Goal: Check status: Check status

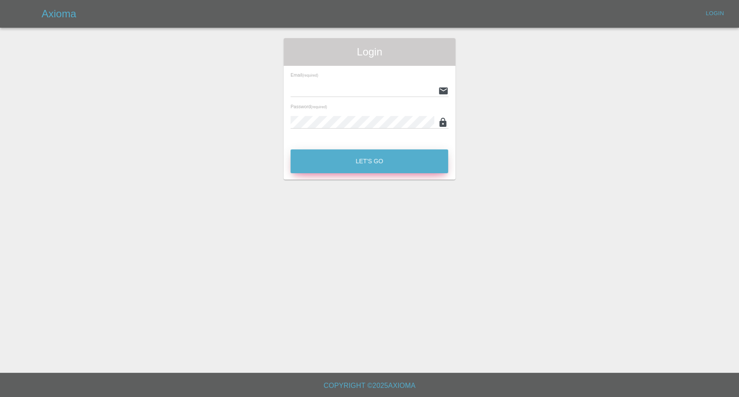
type input "[EMAIL_ADDRESS][DOMAIN_NAME]"
click at [383, 159] on button "Let's Go" at bounding box center [370, 161] width 158 height 24
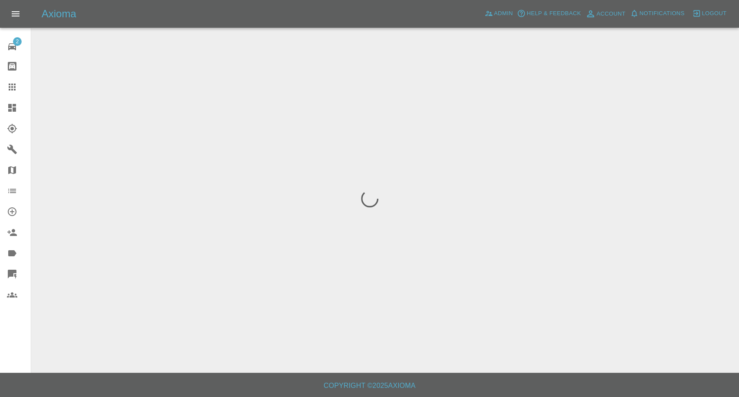
click at [14, 88] on icon at bounding box center [12, 87] width 10 height 10
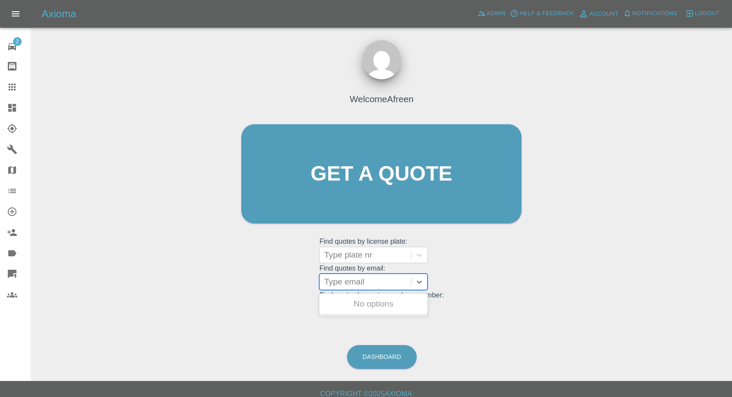
click at [373, 282] on div at bounding box center [365, 282] width 83 height 12
paste input ""[EMAIL_ADDRESS][DOMAIN_NAME]" <undefined>"
drag, startPoint x: 356, startPoint y: 281, endPoint x: 525, endPoint y: 289, distance: 169.6
click at [525, 289] on div "Welcome Afreen Get a quote Get a quote Find quotes by license plate: Type plate…" at bounding box center [381, 191] width 298 height 262
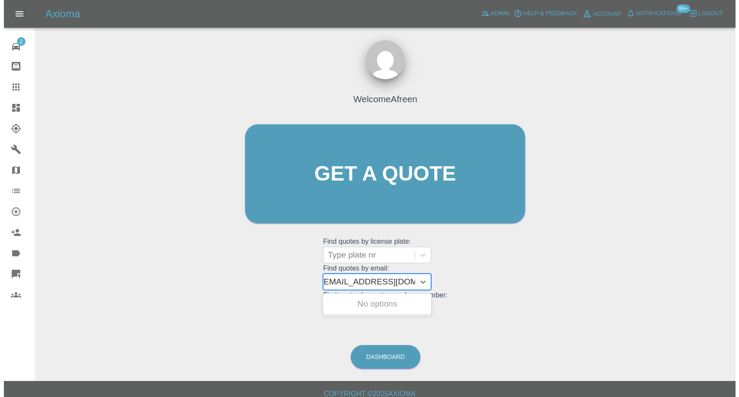
scroll to position [0, 4]
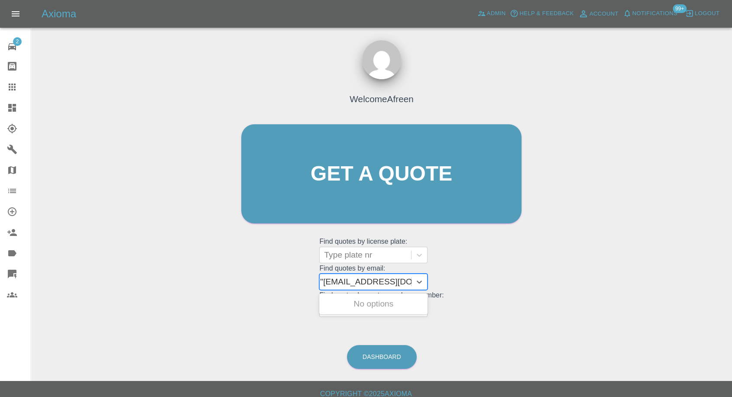
type input "[EMAIL_ADDRESS][DOMAIN_NAME]"
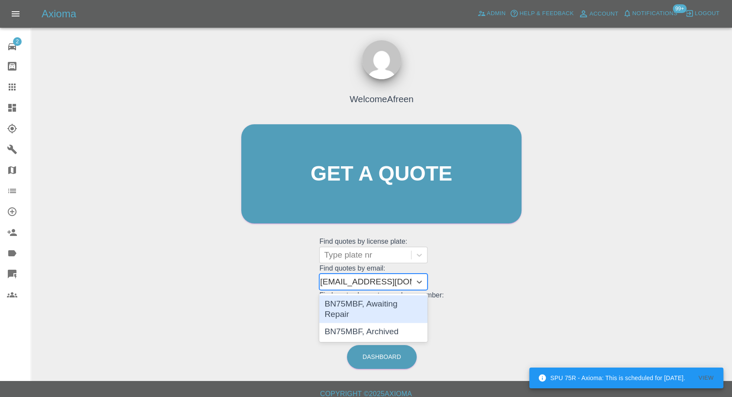
click at [376, 306] on div "BN75MBF, Awaiting Repair" at bounding box center [373, 309] width 108 height 28
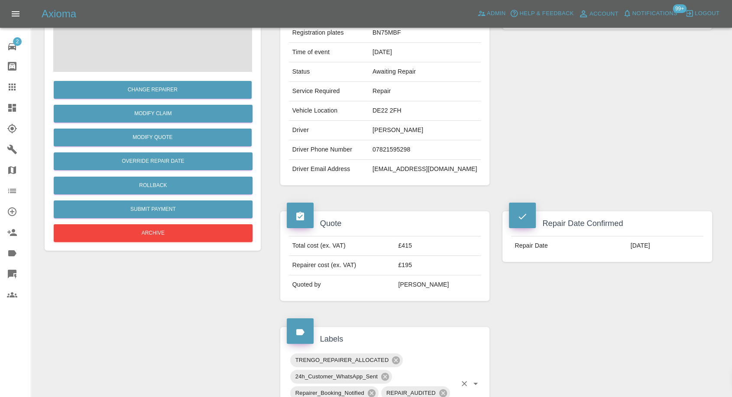
scroll to position [96, 0]
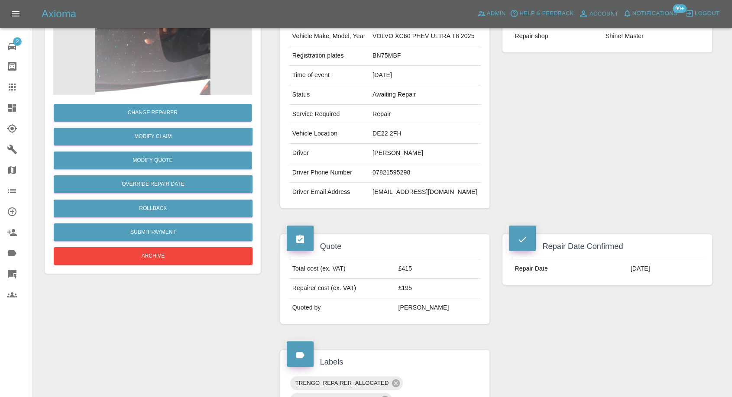
click at [5, 81] on link "Claims" at bounding box center [15, 87] width 31 height 21
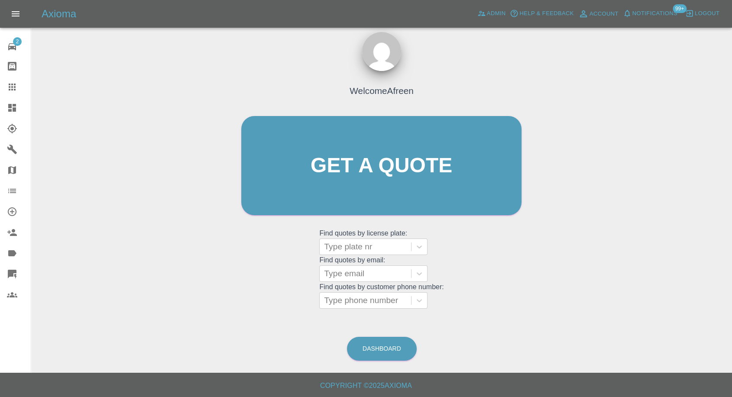
scroll to position [8, 0]
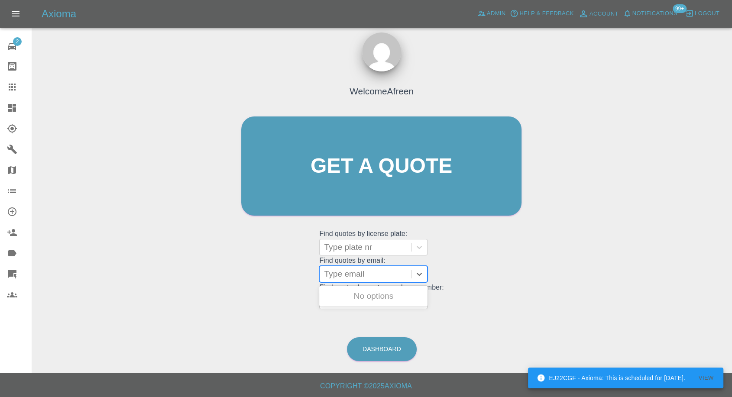
click at [341, 276] on div at bounding box center [365, 274] width 83 height 12
paste input ""[EMAIL_ADDRESS][DOMAIN_NAME]" <undefined>"
drag, startPoint x: 357, startPoint y: 272, endPoint x: 617, endPoint y: 269, distance: 259.5
click at [617, 269] on div "Welcome Afreen Get a quote Get a quote Find quotes by license plate: Type plate…" at bounding box center [381, 207] width 687 height 311
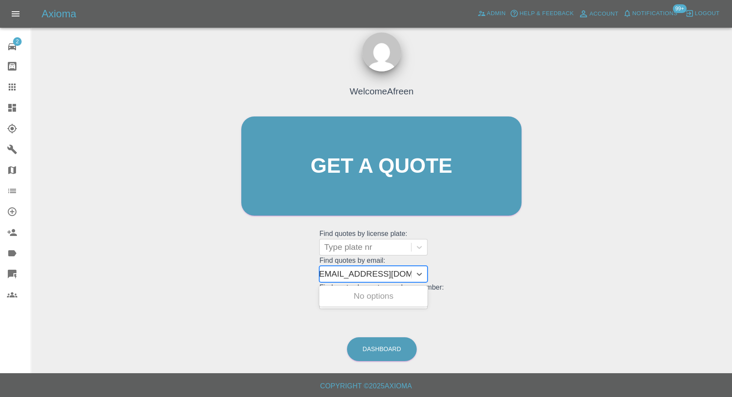
scroll to position [0, 4]
type input "[EMAIL_ADDRESS][DOMAIN_NAME]"
click at [387, 297] on div "PX07 FTU, Awaiting Repair" at bounding box center [373, 302] width 108 height 28
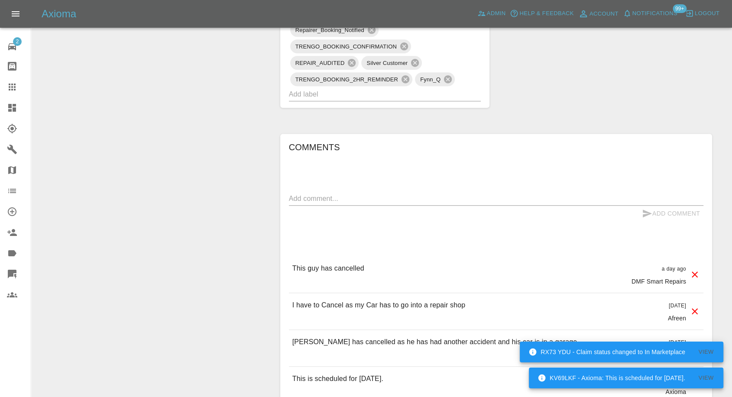
scroll to position [626, 0]
click at [11, 86] on icon at bounding box center [12, 87] width 10 height 10
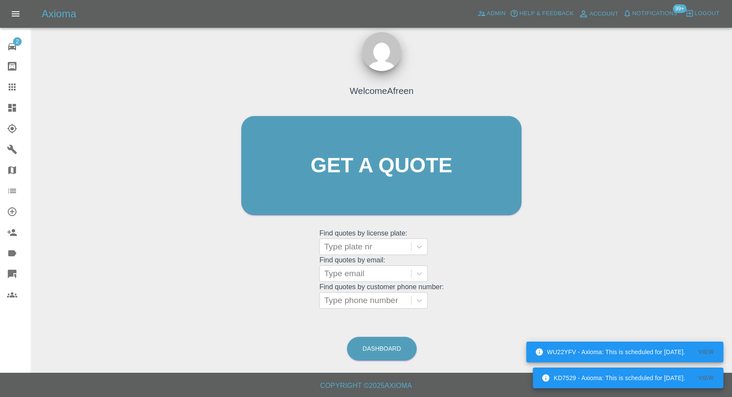
scroll to position [8, 0]
click at [384, 273] on div at bounding box center [365, 274] width 83 height 12
paste input ""[PERSON_NAME][EMAIL_ADDRESS][DOMAIN_NAME]" <undefined>"
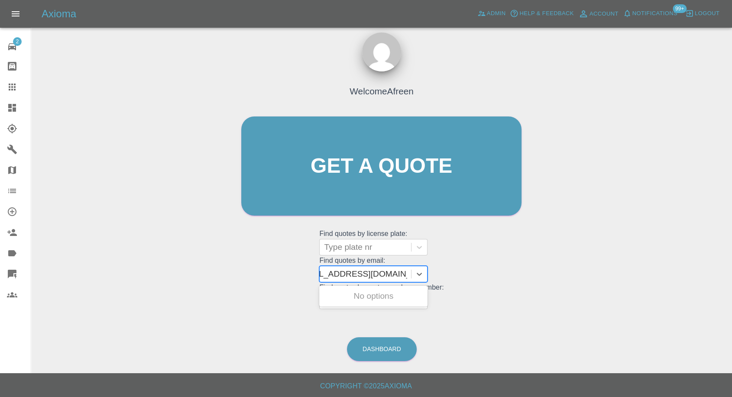
scroll to position [0, 91]
drag, startPoint x: 356, startPoint y: 272, endPoint x: 630, endPoint y: 276, distance: 274.3
click at [629, 276] on div "Welcome Afreen Get a quote Get a quote Find quotes by license plate: Type plate…" at bounding box center [381, 207] width 687 height 311
type input "[PERSON_NAME][EMAIL_ADDRESS][DOMAIN_NAME]"
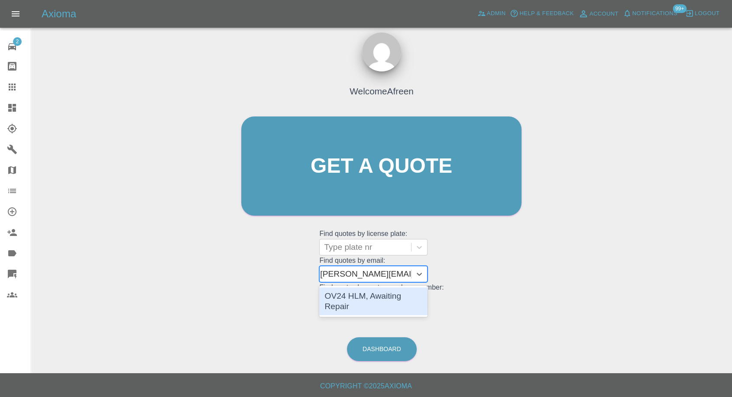
click at [378, 299] on div "OV24 HLM, Awaiting Repair" at bounding box center [373, 302] width 108 height 28
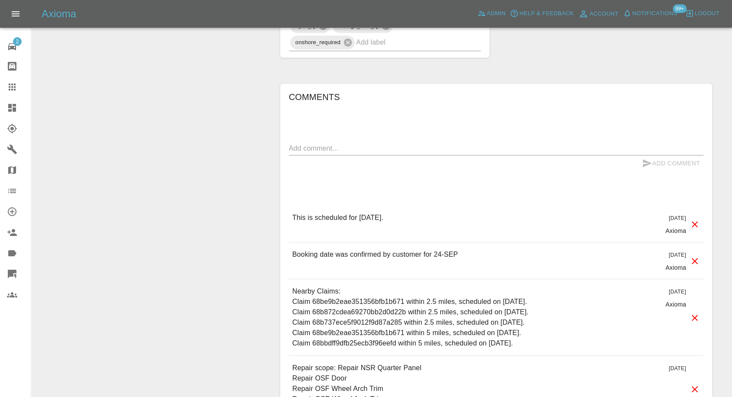
scroll to position [722, 0]
click at [16, 86] on icon at bounding box center [12, 87] width 10 height 10
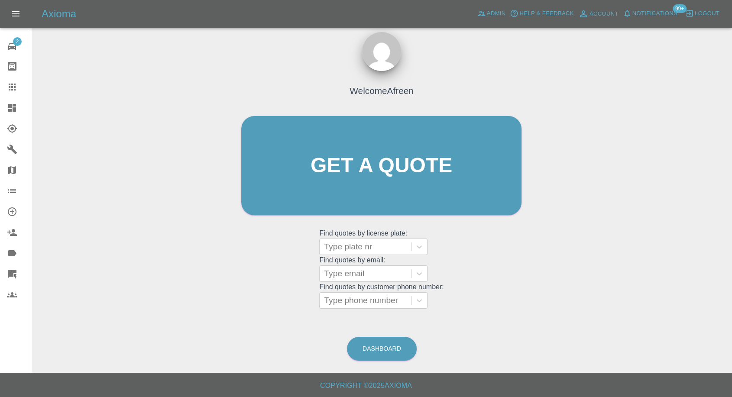
scroll to position [8, 0]
click at [392, 279] on div at bounding box center [365, 274] width 83 height 12
paste input ""[PERSON_NAME][EMAIL_ADDRESS][DOMAIN_NAME]" <undefined>"
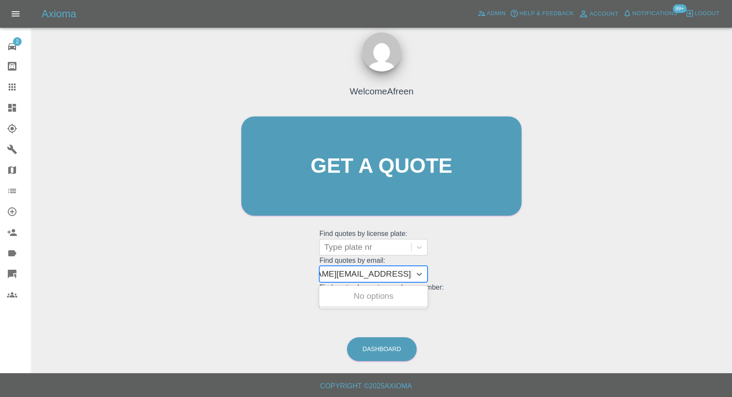
drag, startPoint x: 355, startPoint y: 270, endPoint x: 523, endPoint y: 238, distance: 171.5
click at [523, 238] on div "Welcome Afreen Get a quote Get a quote Find quotes by license plate: Type plate…" at bounding box center [381, 183] width 298 height 262
type input "[PERSON_NAME][EMAIL_ADDRESS][DOMAIN_NAME]"
click at [385, 305] on div "LL67 UZA, Awaiting Repair" at bounding box center [373, 301] width 108 height 31
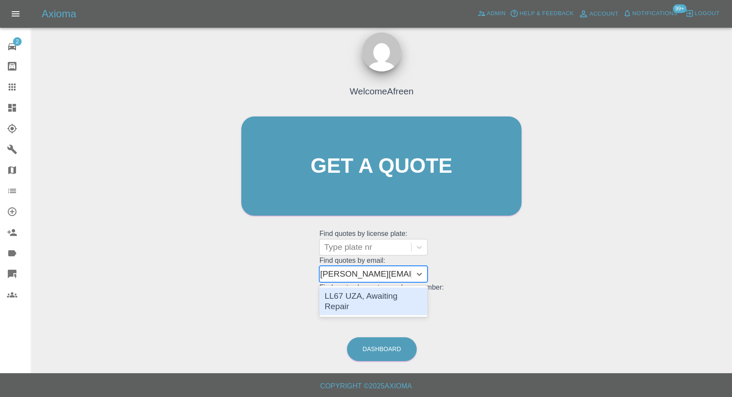
click at [402, 294] on div "LL67 UZA, Awaiting Repair" at bounding box center [373, 302] width 108 height 28
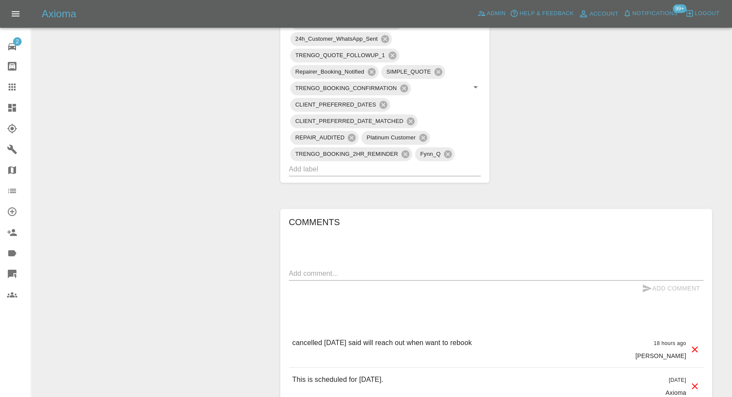
scroll to position [626, 0]
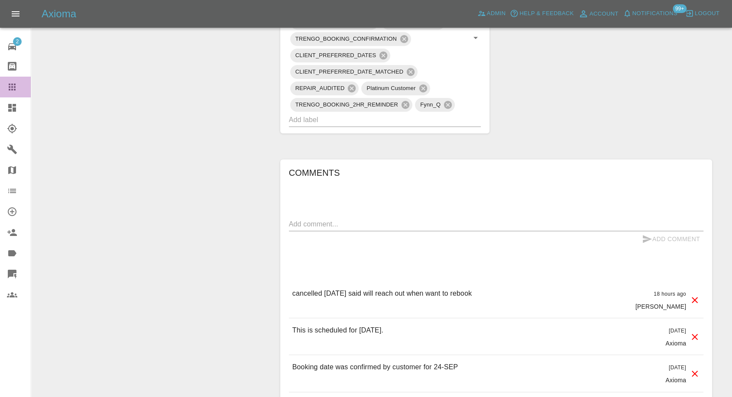
click at [11, 88] on icon at bounding box center [12, 87] width 10 height 10
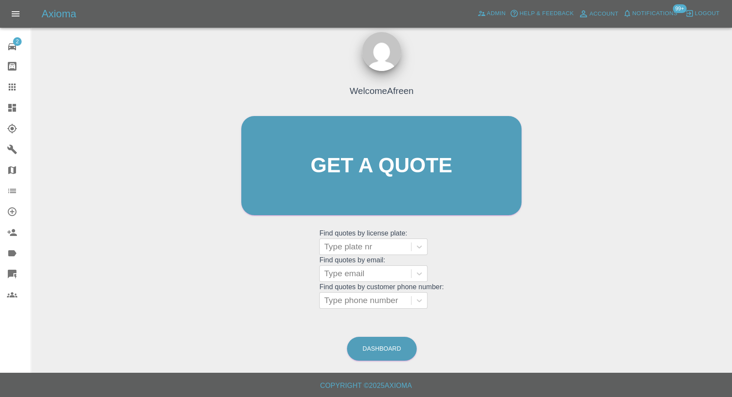
scroll to position [8, 0]
click at [335, 272] on div at bounding box center [365, 274] width 83 height 12
paste input ""b@[DOMAIN_NAME]" <undefined>"
drag, startPoint x: 355, startPoint y: 272, endPoint x: 728, endPoint y: 219, distance: 376.6
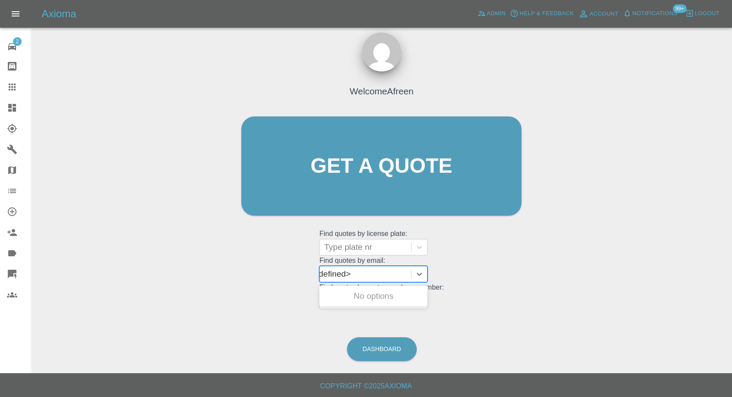
click at [726, 224] on main "Welcome Afreen Get a quote Get a quote Find quotes by license plate: Type plate…" at bounding box center [366, 182] width 732 height 381
type input "b@[DOMAIN_NAME]"
click at [402, 303] on div "GX75UBK, Awaiting Repair" at bounding box center [373, 302] width 108 height 28
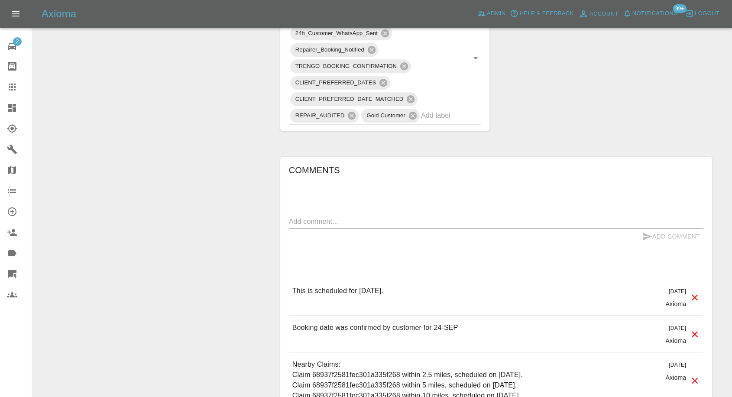
scroll to position [674, 0]
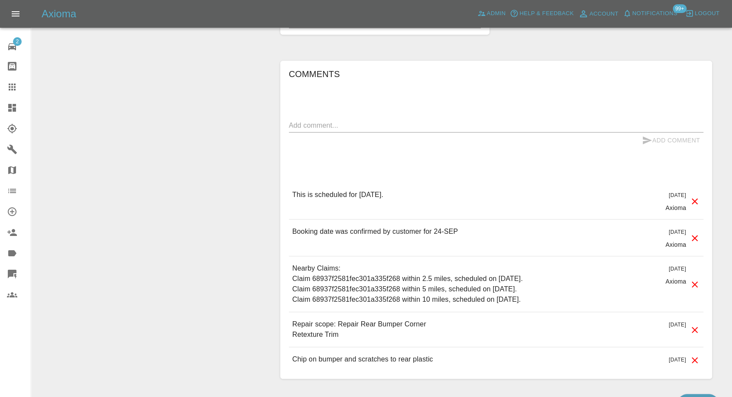
click at [20, 88] on div at bounding box center [19, 87] width 24 height 10
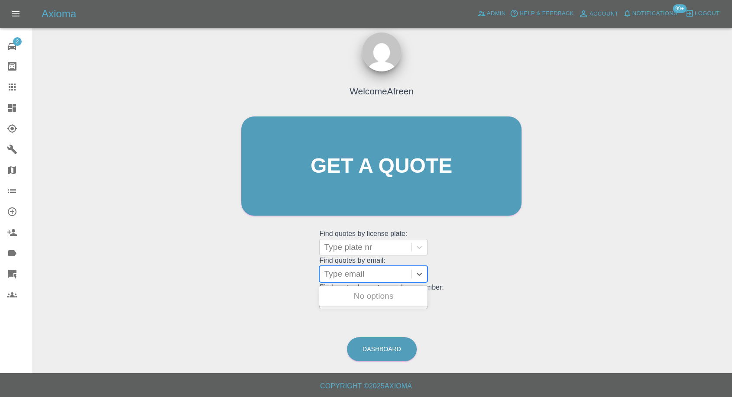
drag, startPoint x: 366, startPoint y: 267, endPoint x: 366, endPoint y: 272, distance: 5.6
click at [366, 270] on div "Type email" at bounding box center [365, 274] width 91 height 16
paste input ""[EMAIL_ADDRESS][DOMAIN_NAME]" <undefined>"
drag, startPoint x: 358, startPoint y: 272, endPoint x: 597, endPoint y: 256, distance: 239.6
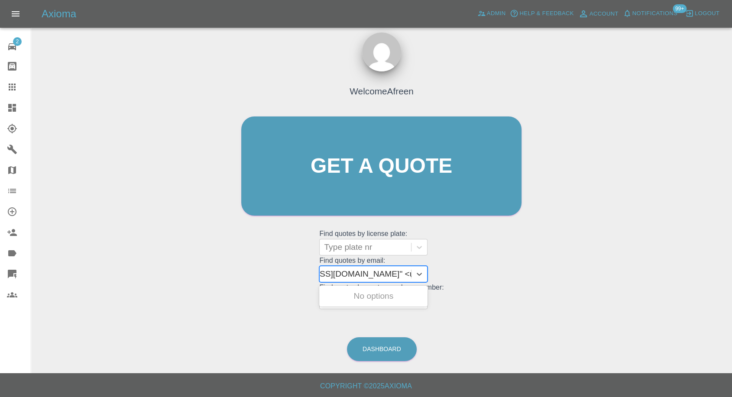
click at [592, 261] on div "Welcome Afreen Get a quote Get a quote Find quotes by license plate: Type plate…" at bounding box center [381, 207] width 687 height 311
type input "[EMAIL_ADDRESS][DOMAIN_NAME]"
click at [353, 294] on div "GY21DFV, Awaiting Repair" at bounding box center [373, 302] width 108 height 28
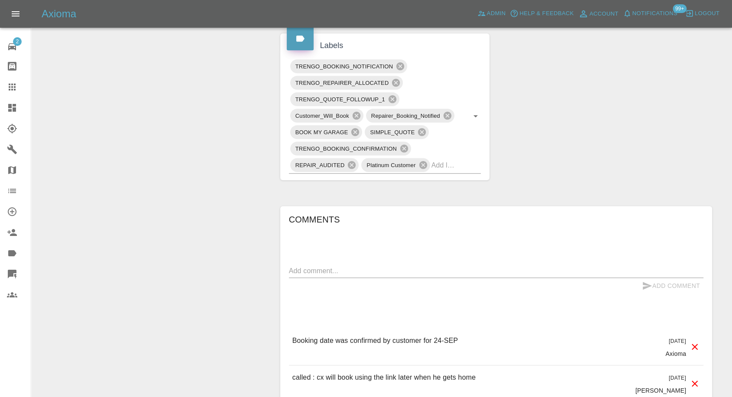
scroll to position [529, 0]
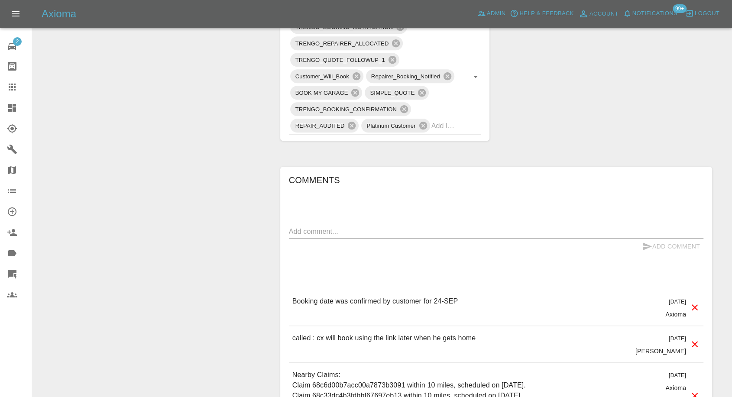
click at [13, 82] on icon at bounding box center [12, 87] width 10 height 10
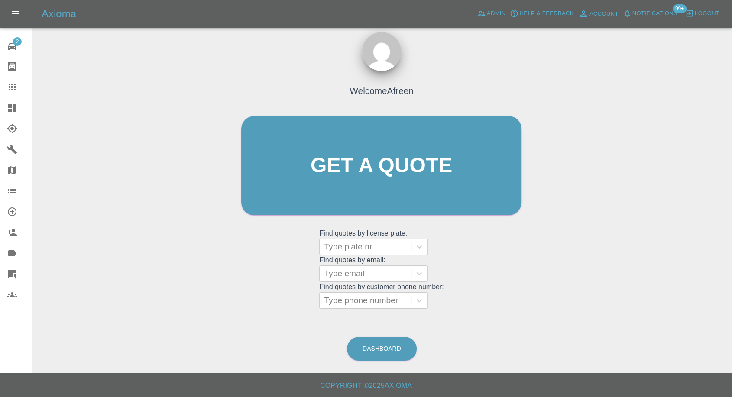
scroll to position [8, 0]
click at [375, 276] on div at bounding box center [365, 274] width 83 height 12
paste input ""[EMAIL_ADDRESS][DOMAIN_NAME]" <undefined>"
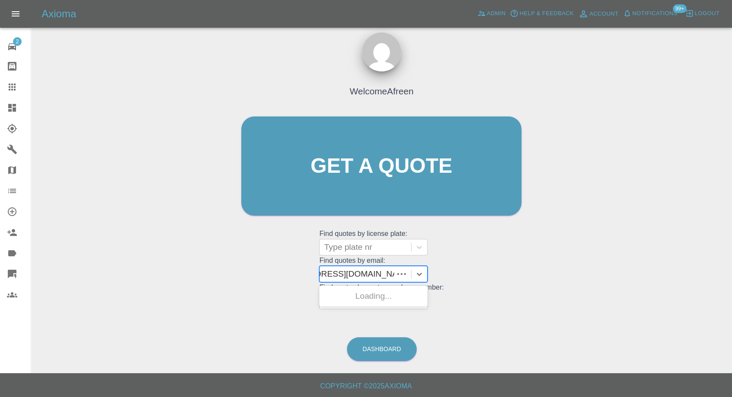
scroll to position [0, 44]
drag, startPoint x: 356, startPoint y: 276, endPoint x: 598, endPoint y: 255, distance: 243.5
click at [598, 255] on div "Welcome Afreen Get a quote Get a quote Find quotes by license plate: Type plate…" at bounding box center [381, 207] width 687 height 311
type input "[EMAIL_ADDRESS][DOMAIN_NAME]"
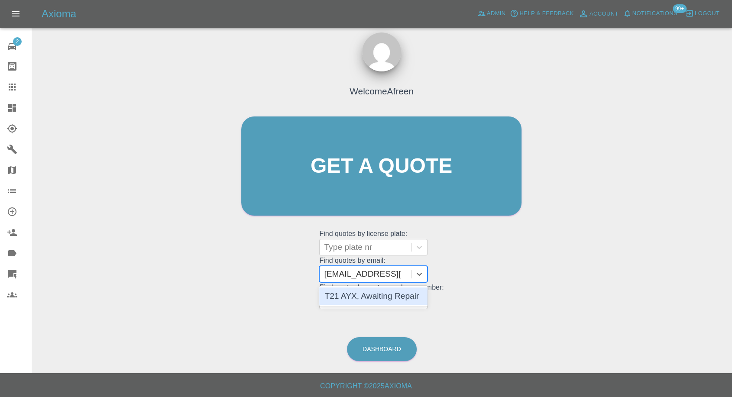
click at [393, 293] on div "T21 AYX, Awaiting Repair" at bounding box center [373, 296] width 108 height 17
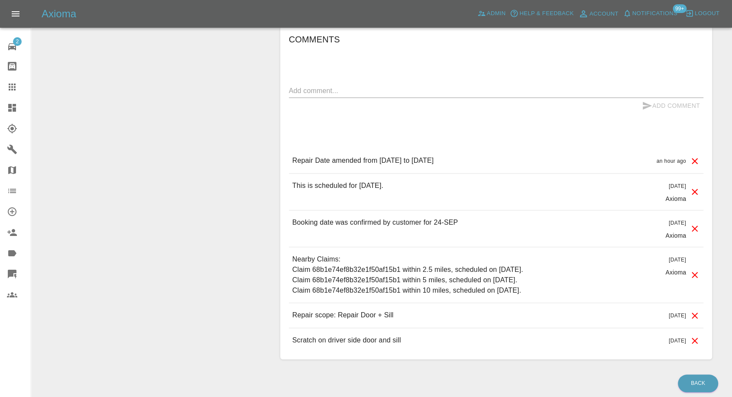
scroll to position [722, 0]
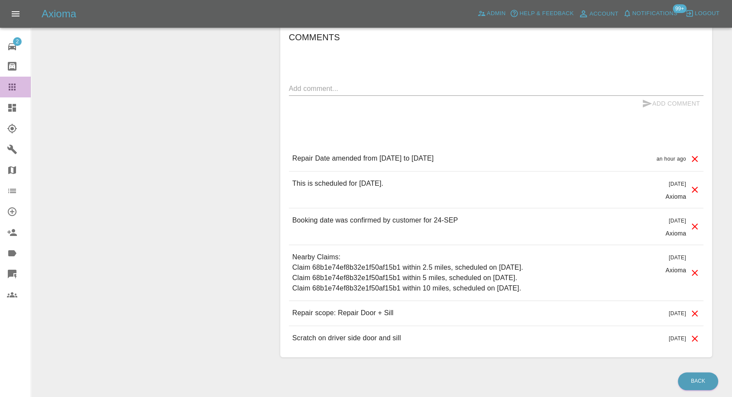
click at [13, 89] on icon at bounding box center [12, 87] width 7 height 7
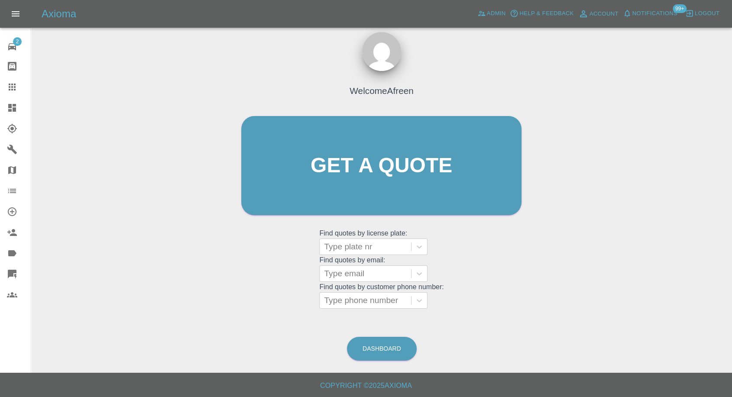
scroll to position [8, 0]
click at [338, 272] on div at bounding box center [365, 274] width 83 height 12
paste input ""[PERSON_NAME][EMAIL_ADDRESS][PERSON_NAME][DOMAIN_NAME]" <undefined>"
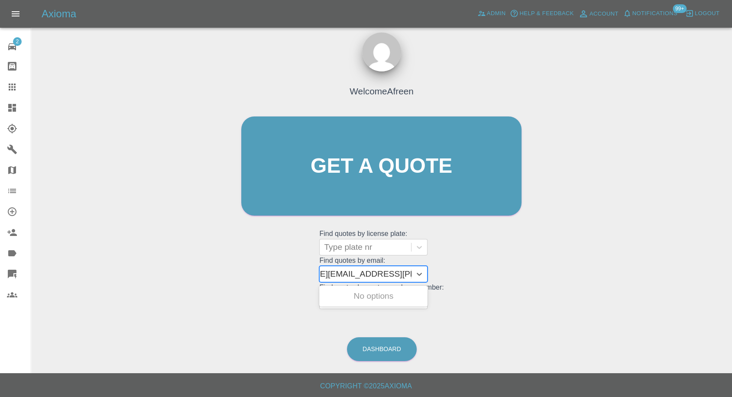
drag, startPoint x: 356, startPoint y: 272, endPoint x: 572, endPoint y: 242, distance: 218.3
click at [571, 242] on div "Welcome Afreen Get a quote Get a quote Find quotes by license plate: Type plate…" at bounding box center [381, 207] width 687 height 311
type input "[PERSON_NAME][EMAIL_ADDRESS][PERSON_NAME][DOMAIN_NAME]"
click at [384, 300] on div "LC74 OVT, Awaiting Repair" at bounding box center [373, 302] width 108 height 28
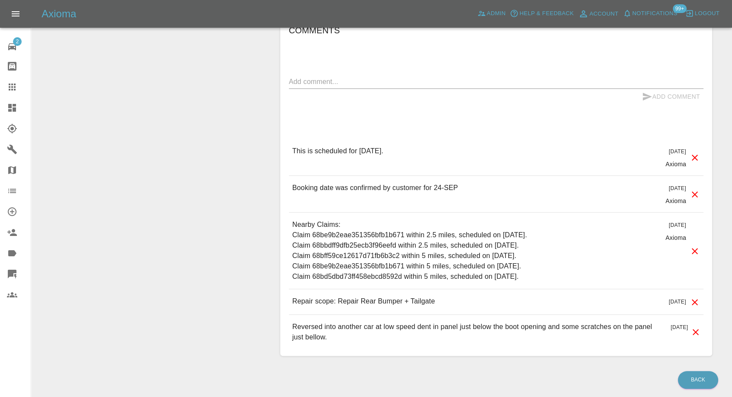
scroll to position [766, 0]
